Goal: Information Seeking & Learning: Learn about a topic

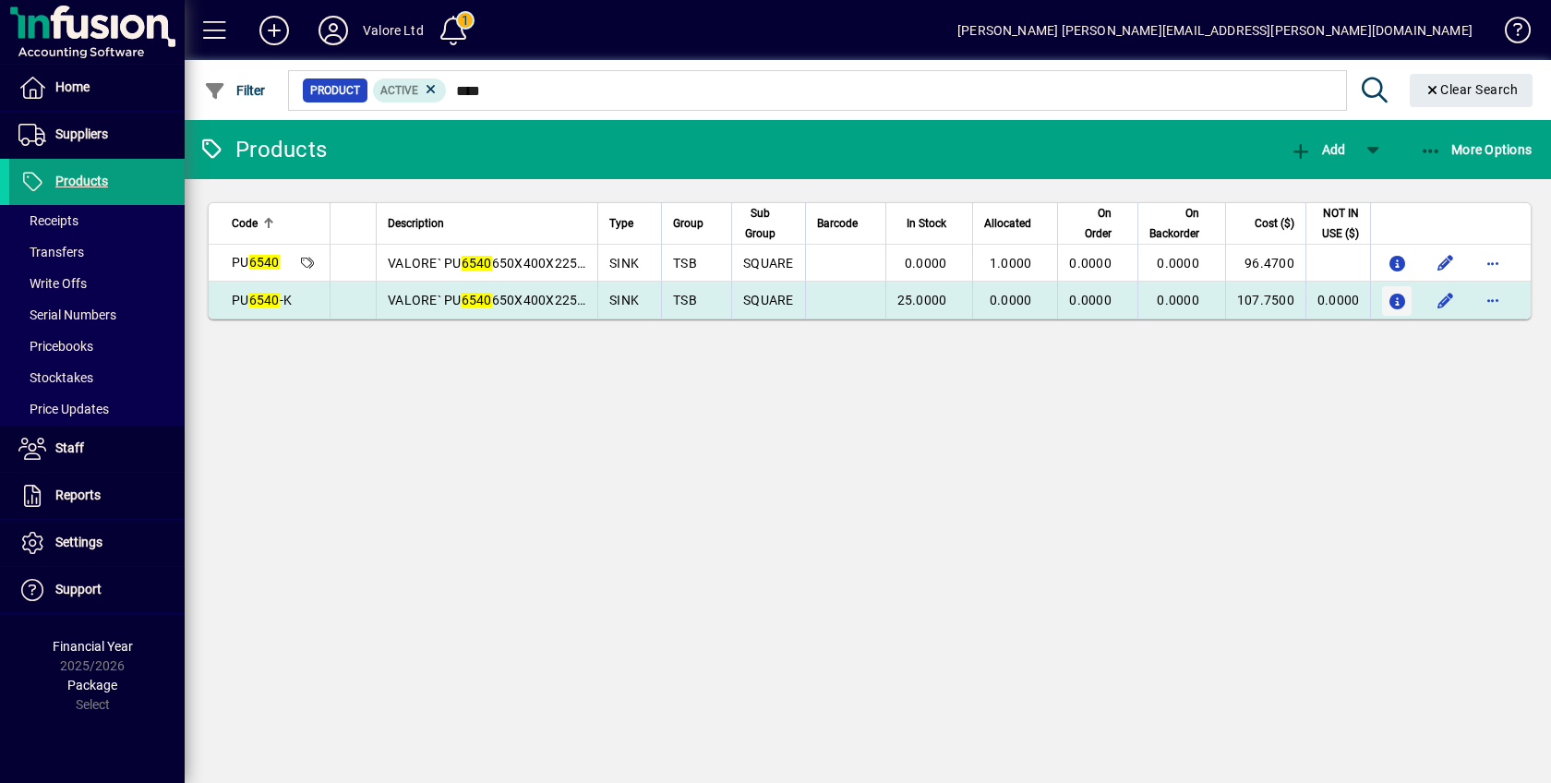
type input "****"
click at [1391, 295] on icon "button" at bounding box center [1397, 303] width 19 height 16
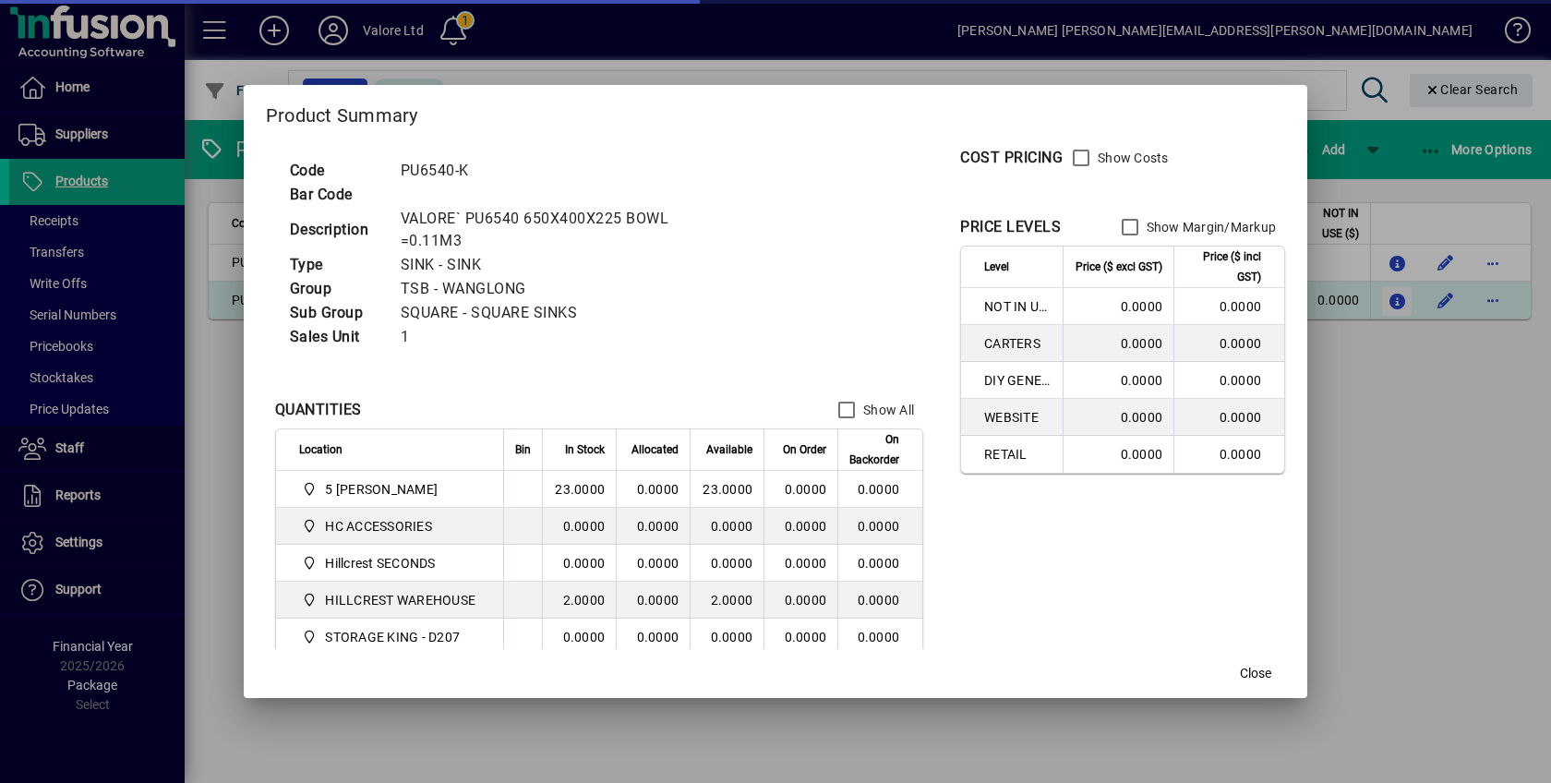
click at [1391, 292] on div at bounding box center [775, 391] width 1551 height 783
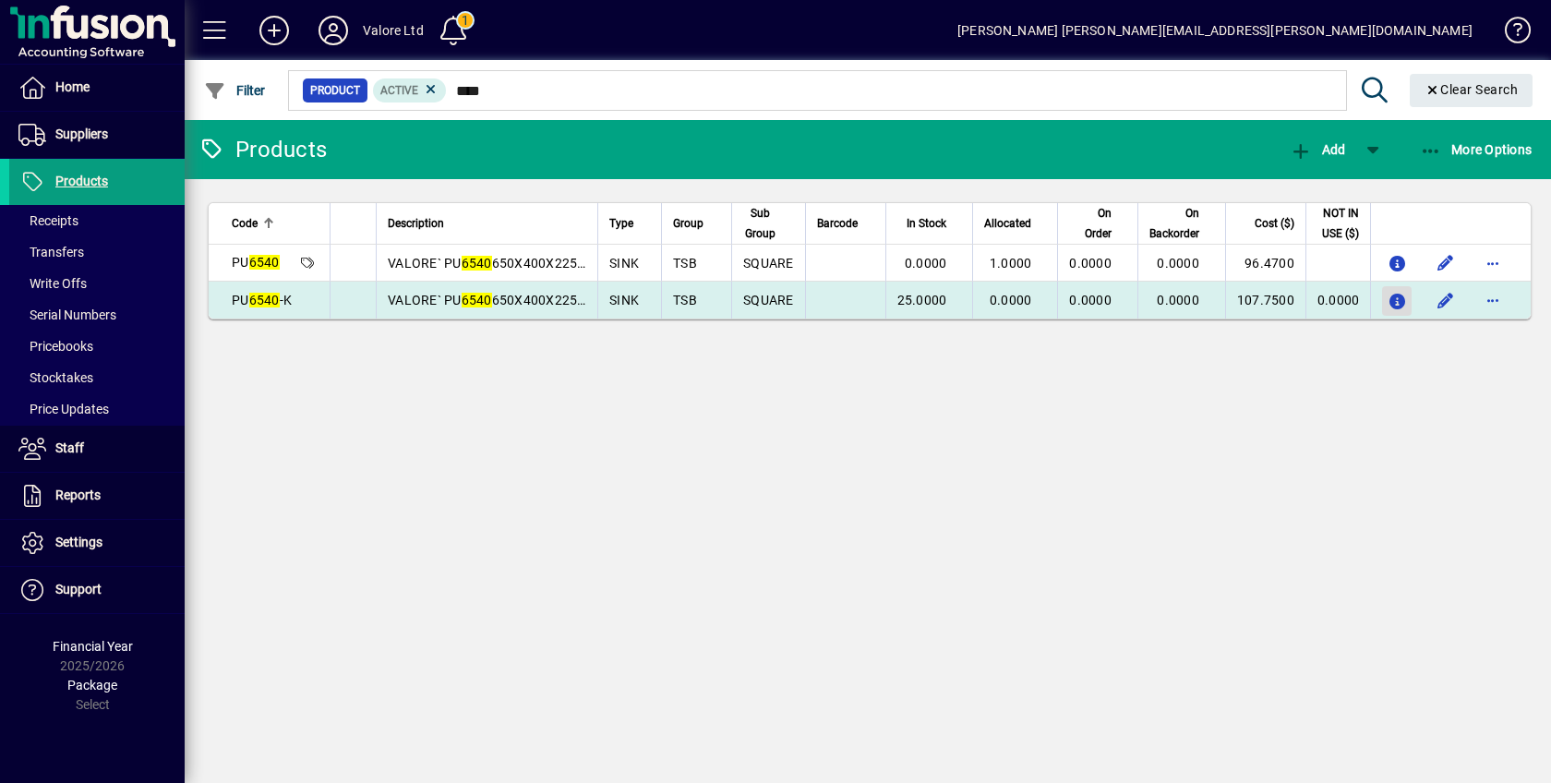
click at [1392, 293] on span "button" at bounding box center [1397, 301] width 19 height 30
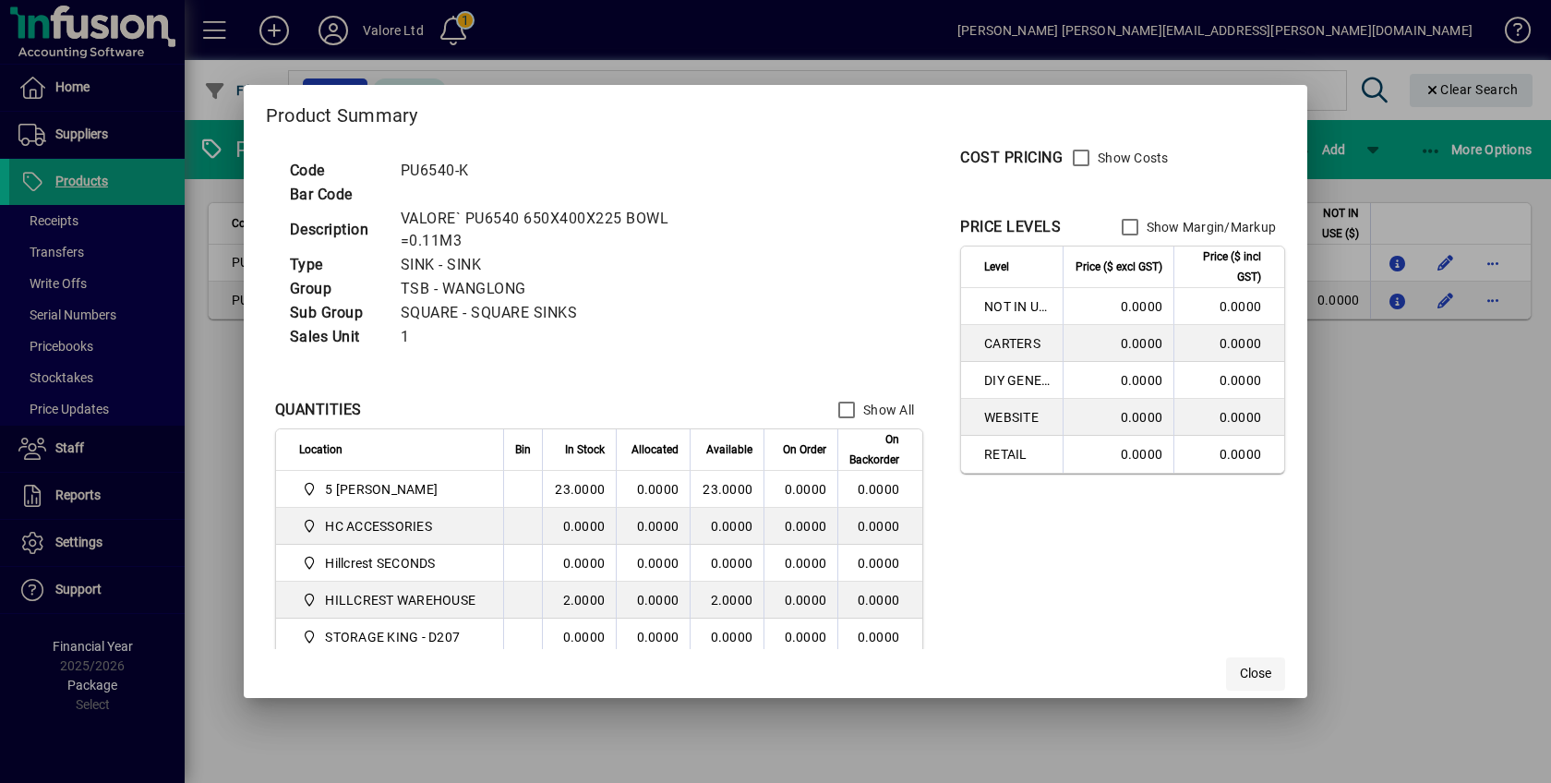
click at [1259, 665] on span "Close" at bounding box center [1255, 673] width 31 height 19
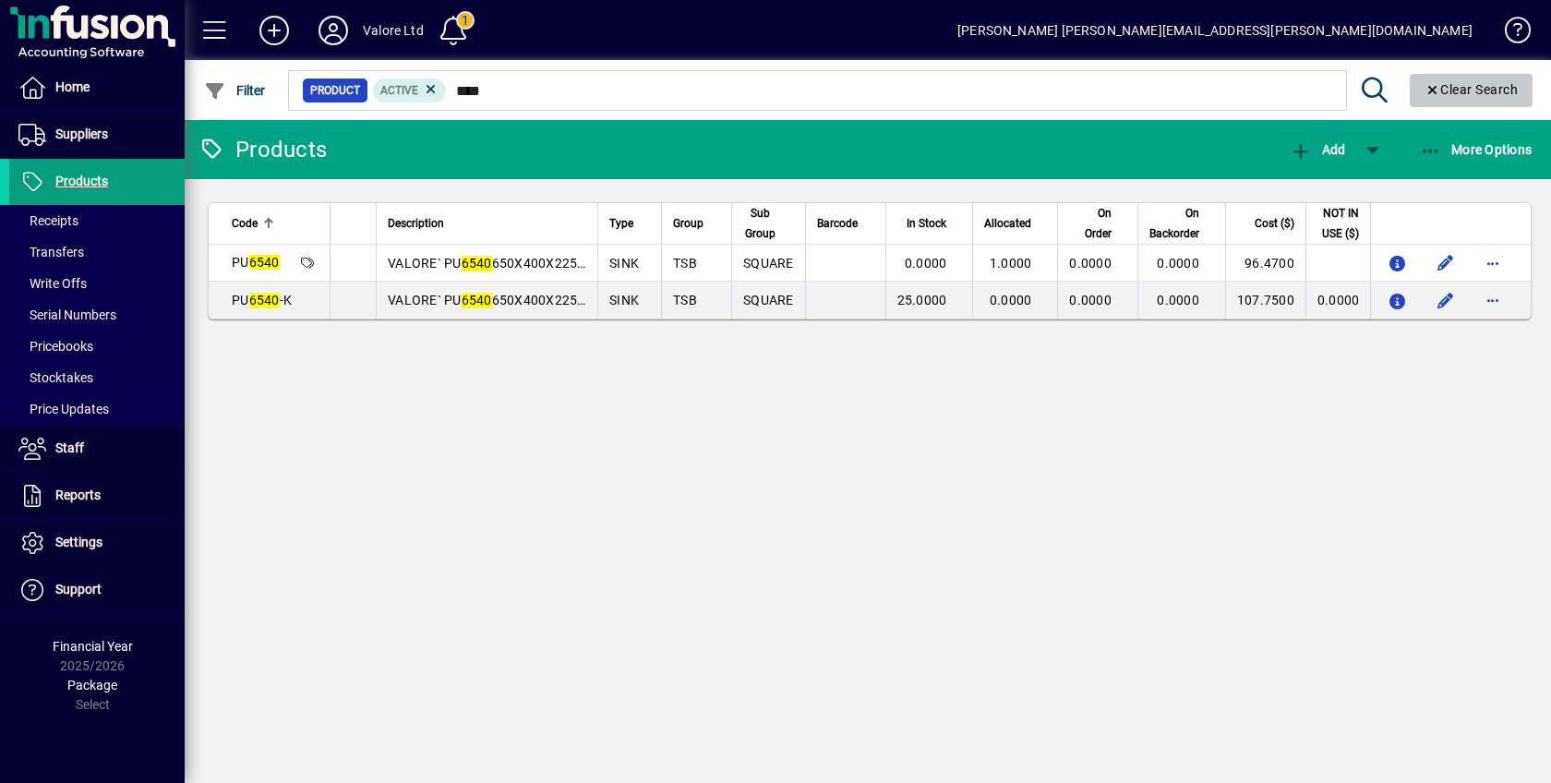
click at [1452, 87] on span "Clear Search" at bounding box center [1472, 89] width 94 height 15
